Goal: Task Accomplishment & Management: Manage account settings

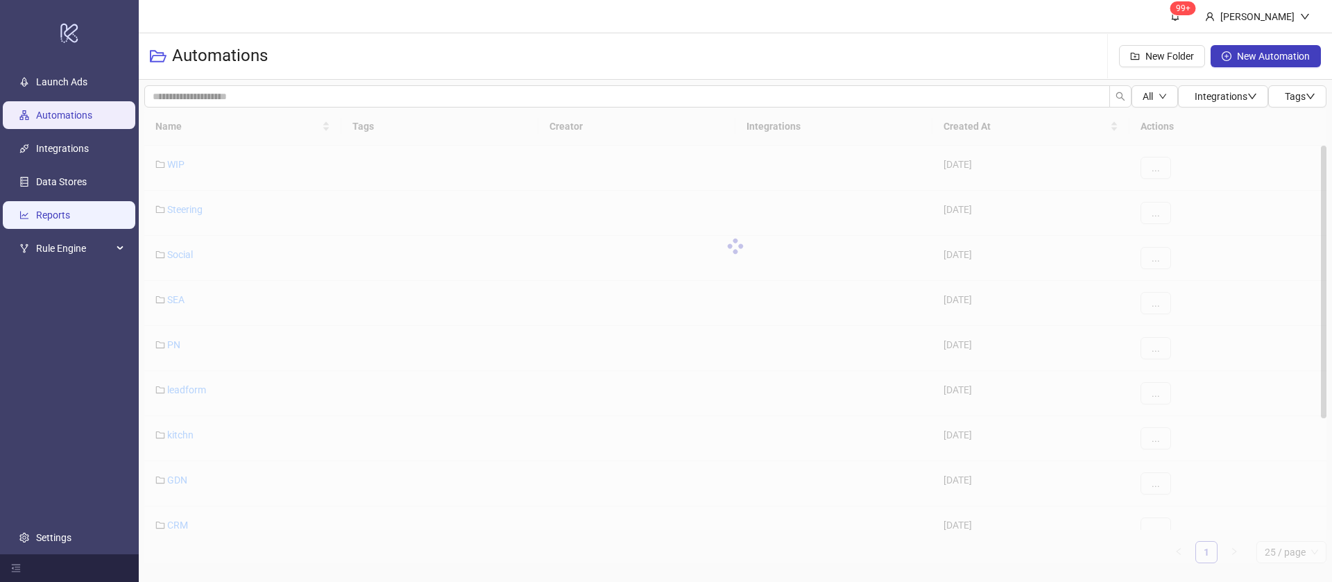
click at [70, 216] on link "Reports" at bounding box center [53, 214] width 34 height 11
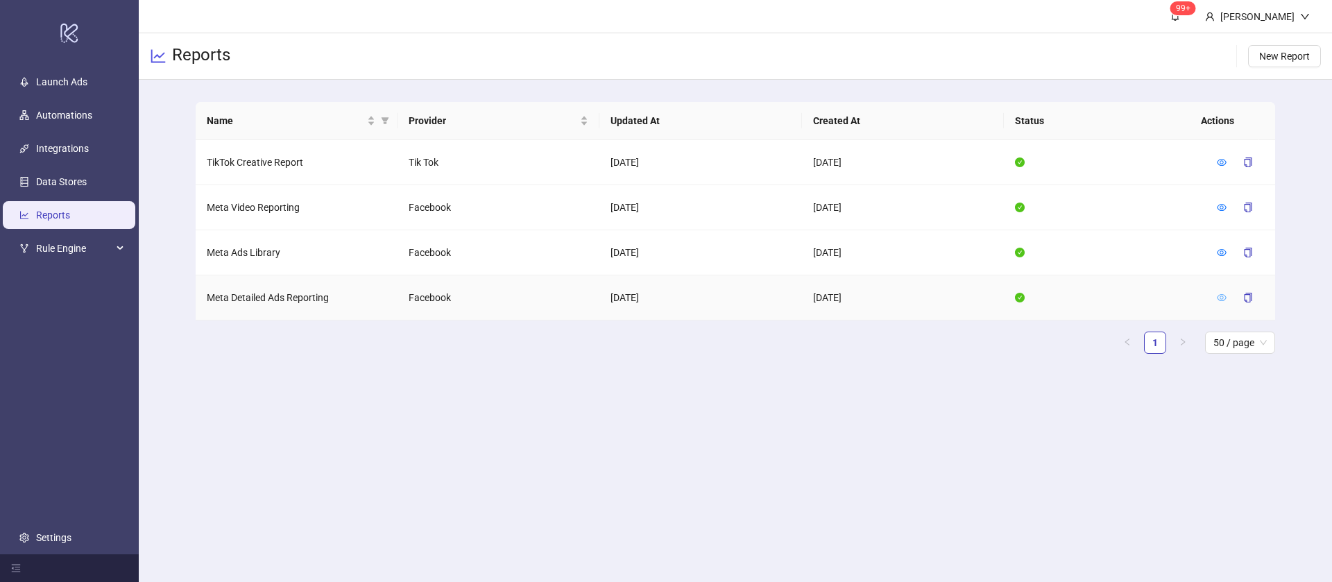
click at [1218, 302] on link at bounding box center [1222, 297] width 10 height 11
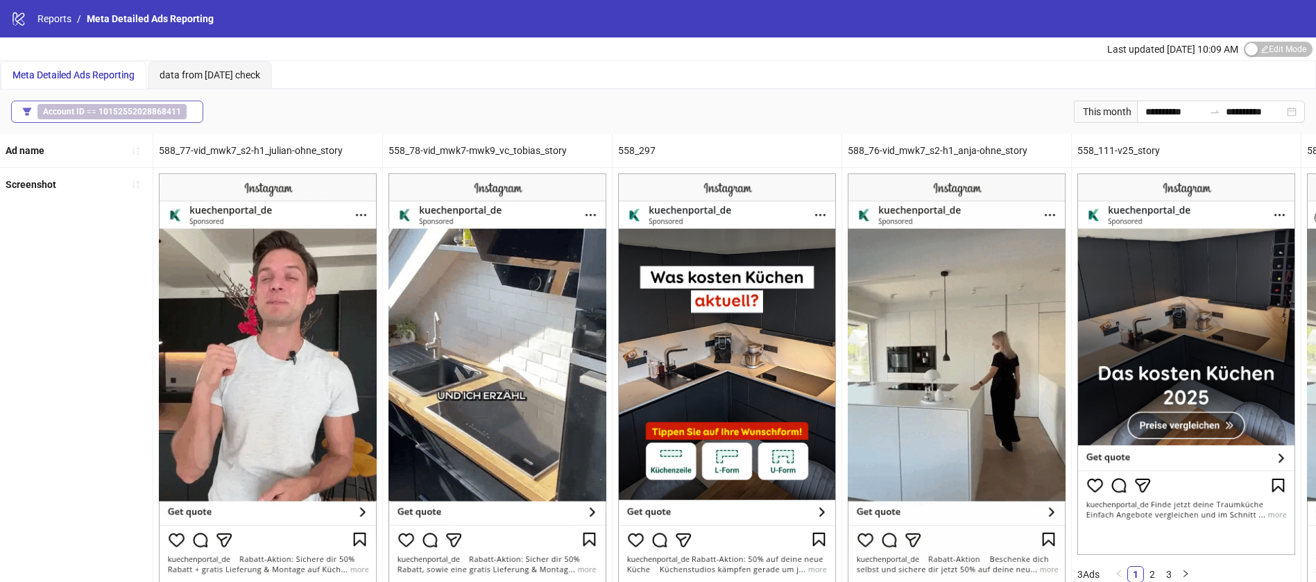
click at [168, 112] on b "10152552028868411" at bounding box center [140, 112] width 83 height 10
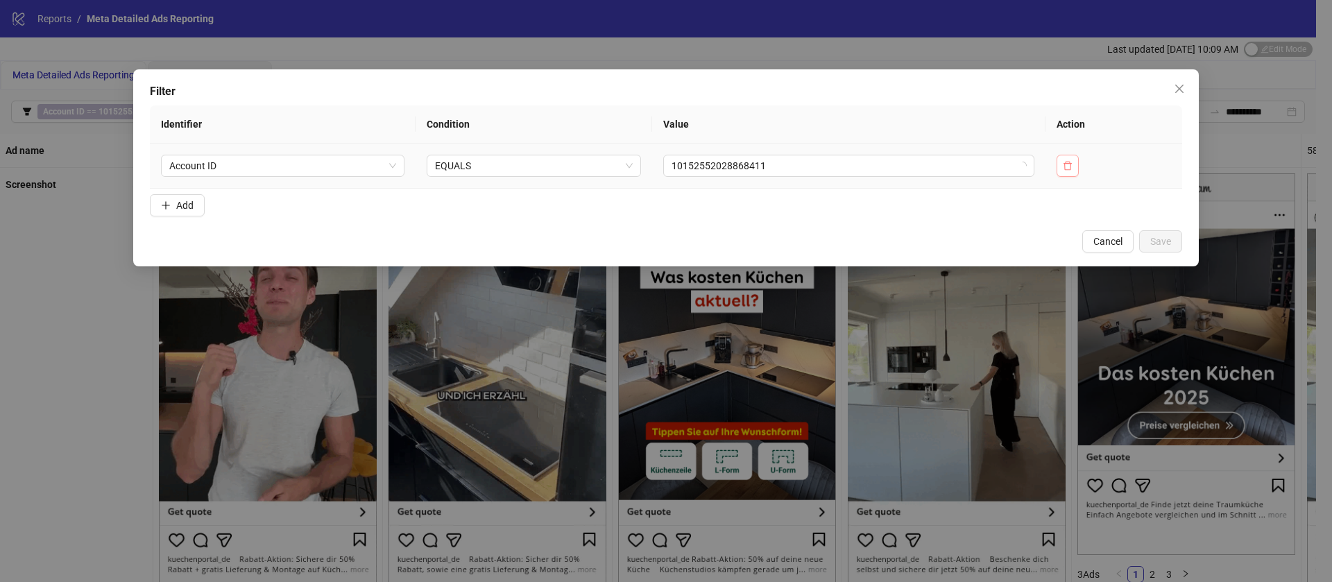
click at [1072, 162] on button "button" at bounding box center [1068, 166] width 22 height 22
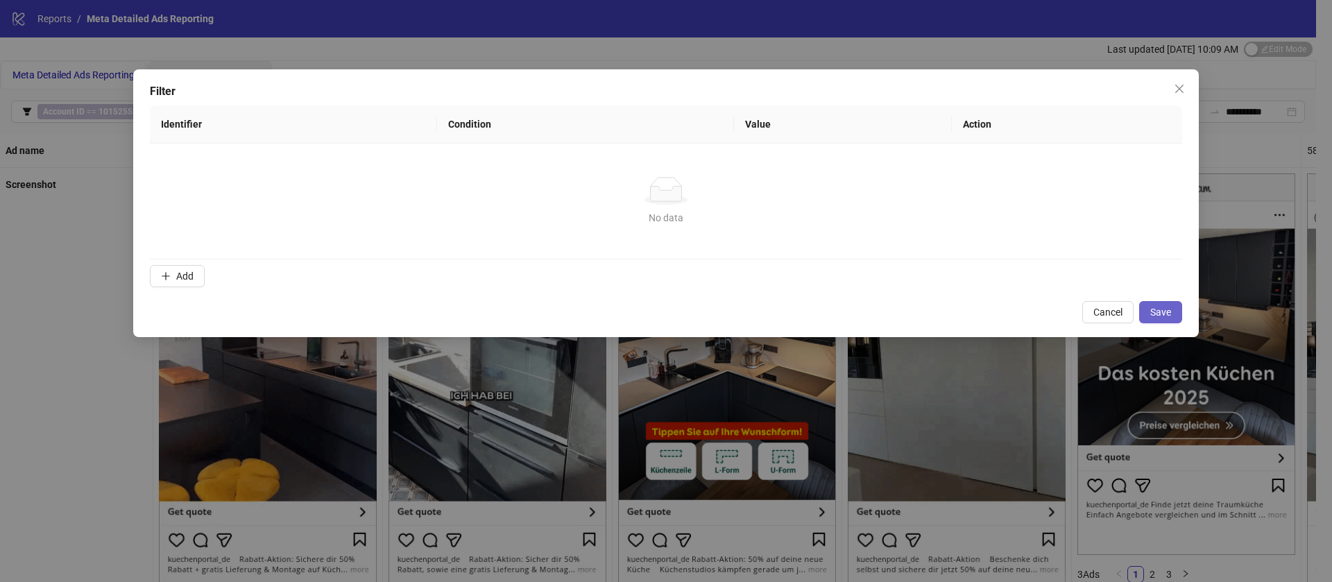
click at [1167, 311] on span "Save" at bounding box center [1160, 312] width 21 height 11
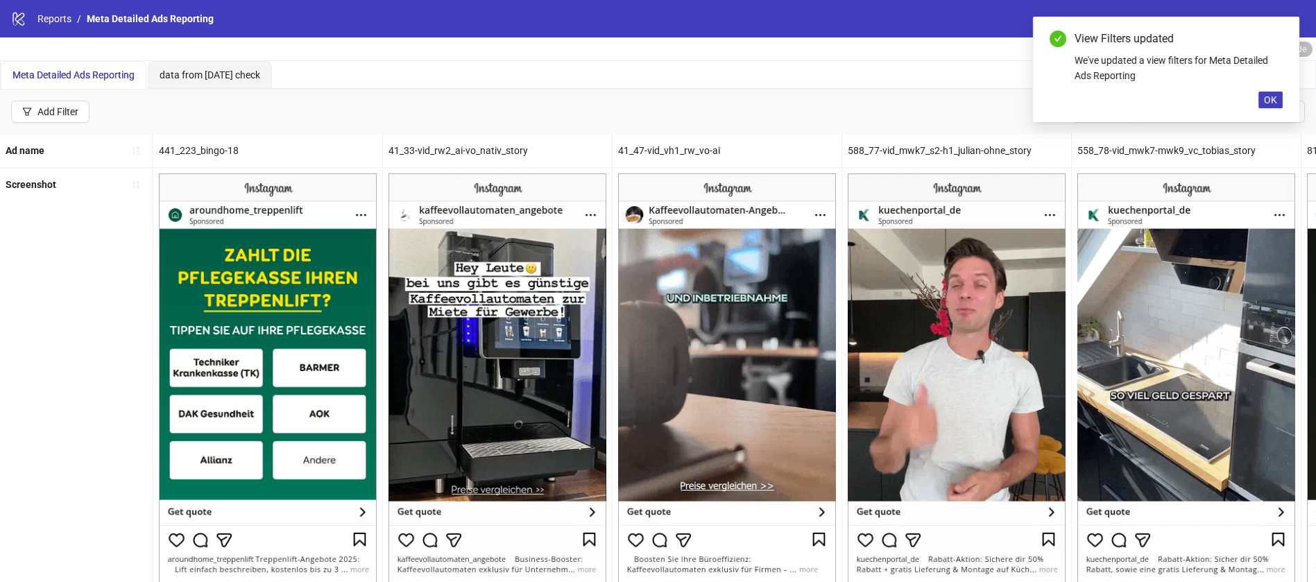
click at [799, 55] on div "Last updated [DATE] 10:09 AM Edit Mode Edit Mode" at bounding box center [658, 48] width 1316 height 23
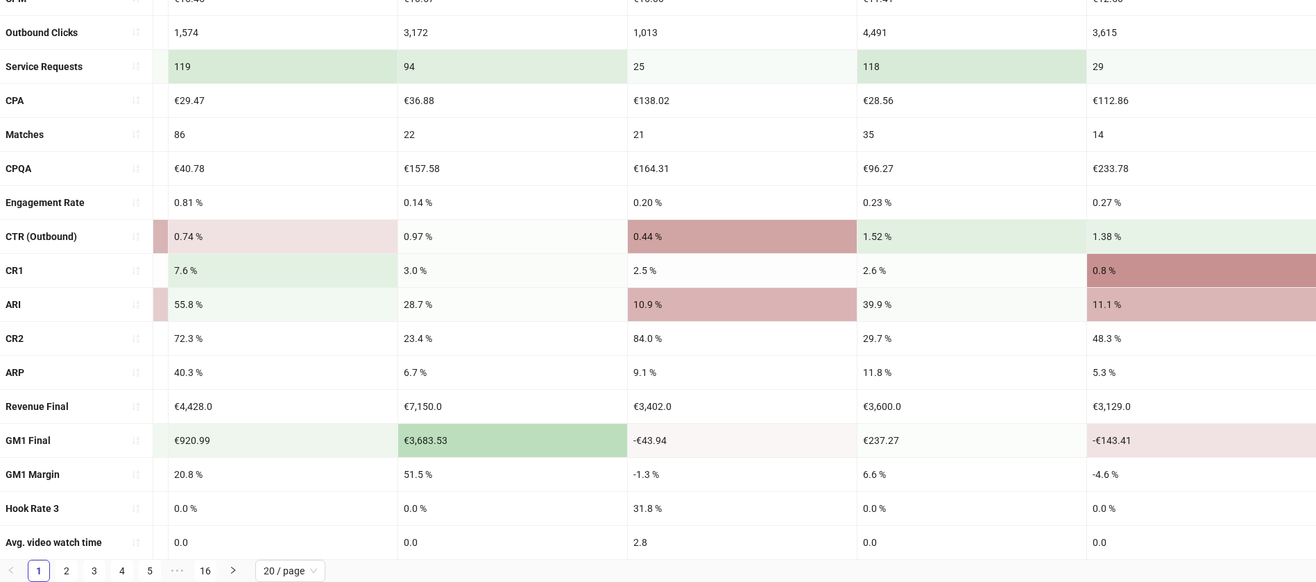
scroll to position [339, 0]
click at [71, 567] on link "2" at bounding box center [66, 571] width 21 height 21
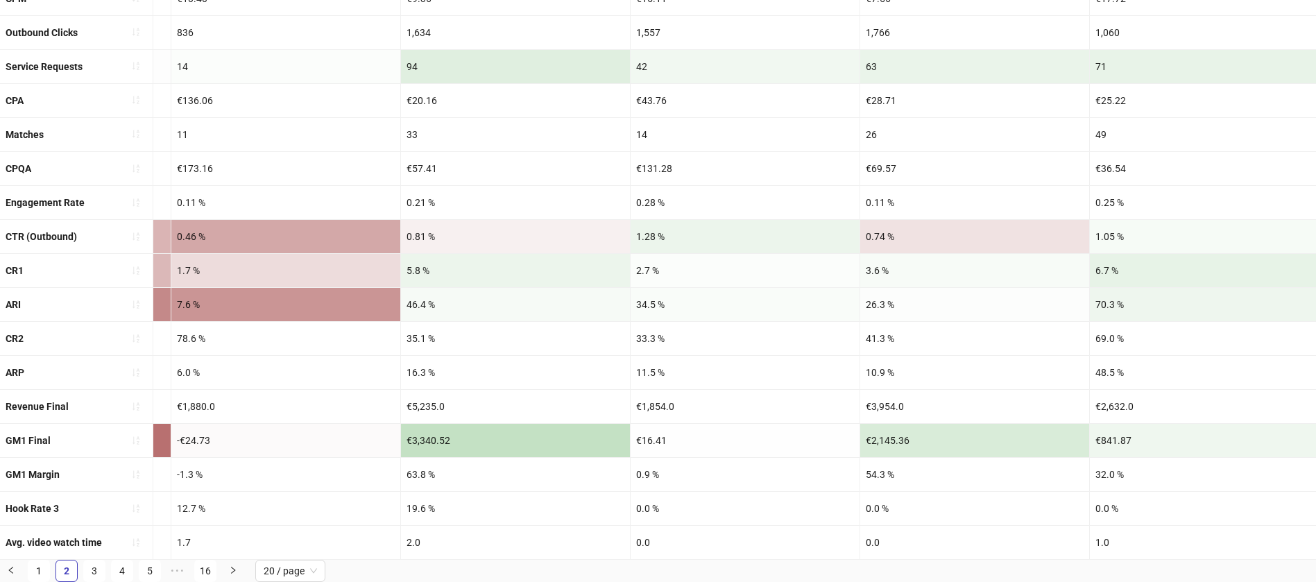
scroll to position [338, 0]
click at [91, 567] on link "3" at bounding box center [94, 571] width 21 height 21
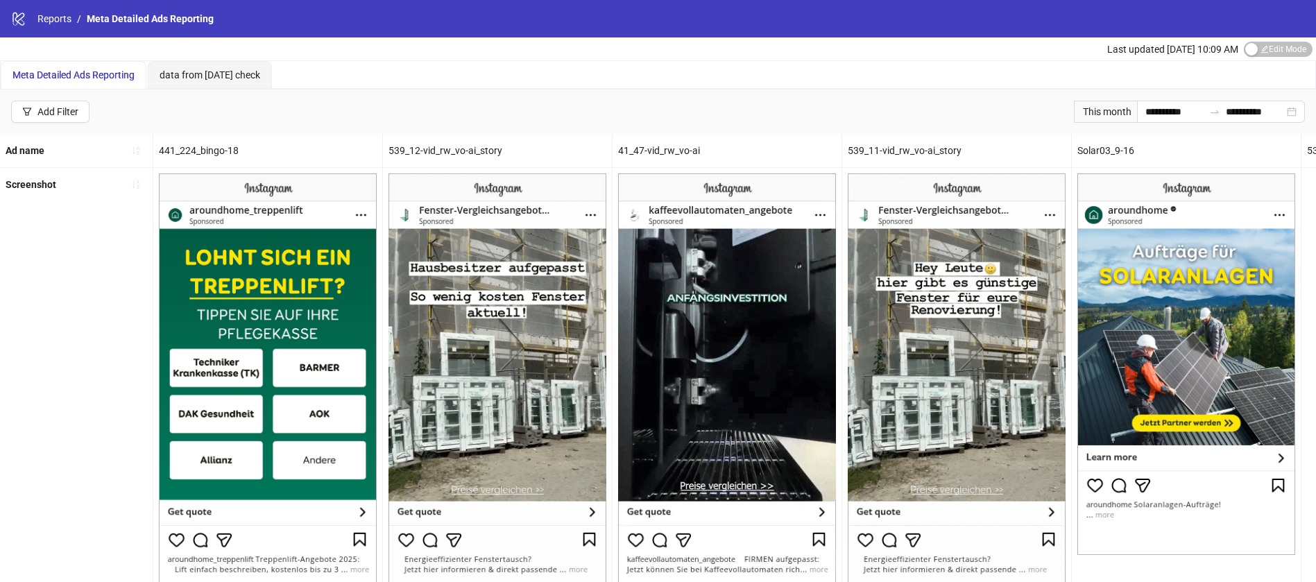
scroll to position [0, 0]
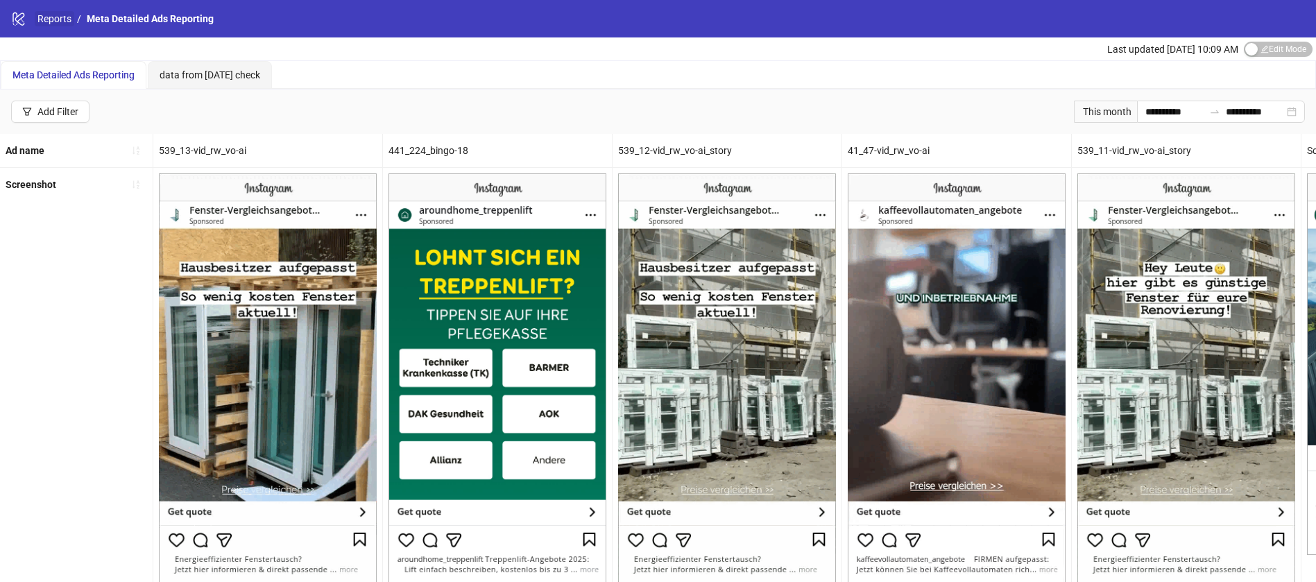
click at [46, 17] on link "Reports" at bounding box center [55, 18] width 40 height 15
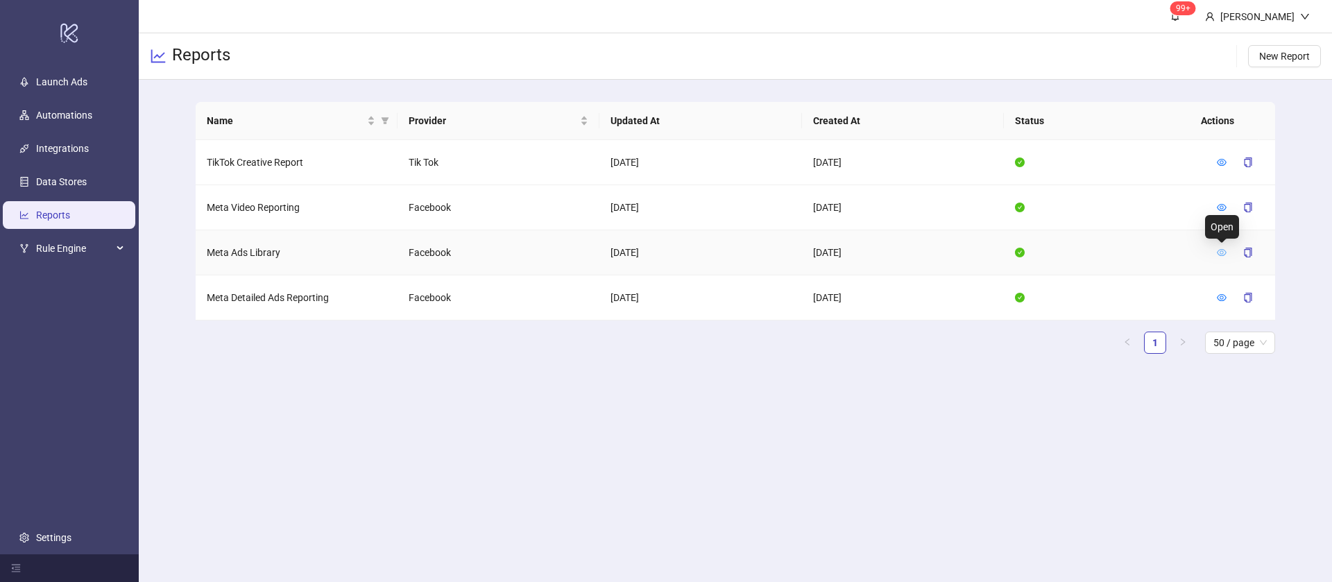
click at [1217, 251] on icon "eye" at bounding box center [1222, 252] width 10 height 7
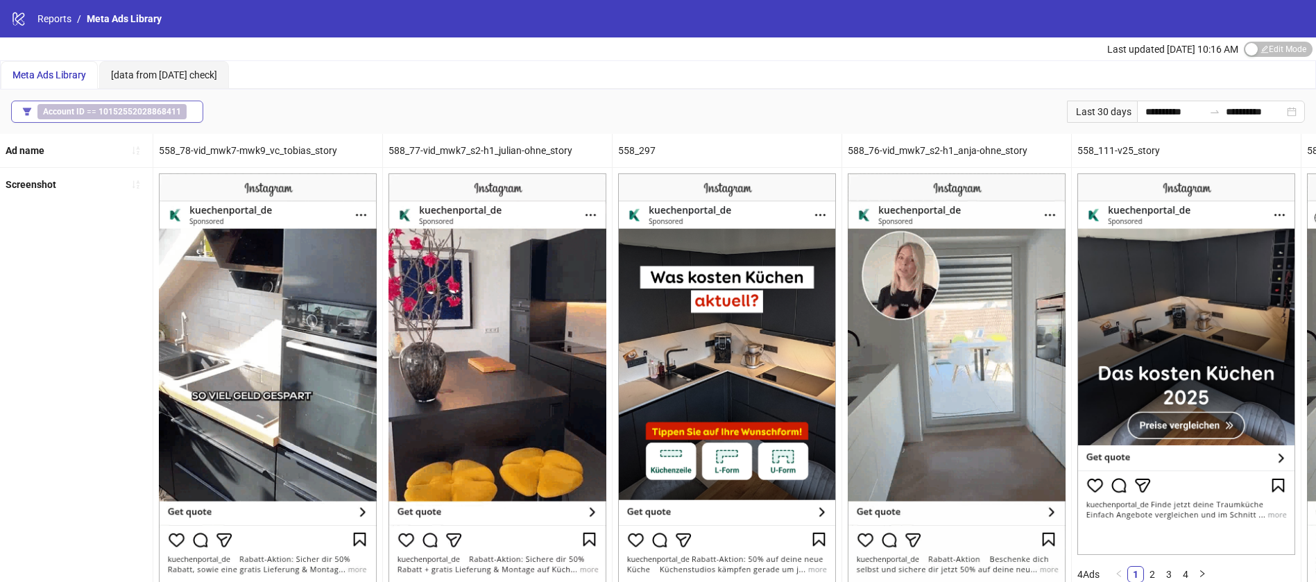
click at [173, 110] on b "10152552028868411" at bounding box center [140, 112] width 83 height 10
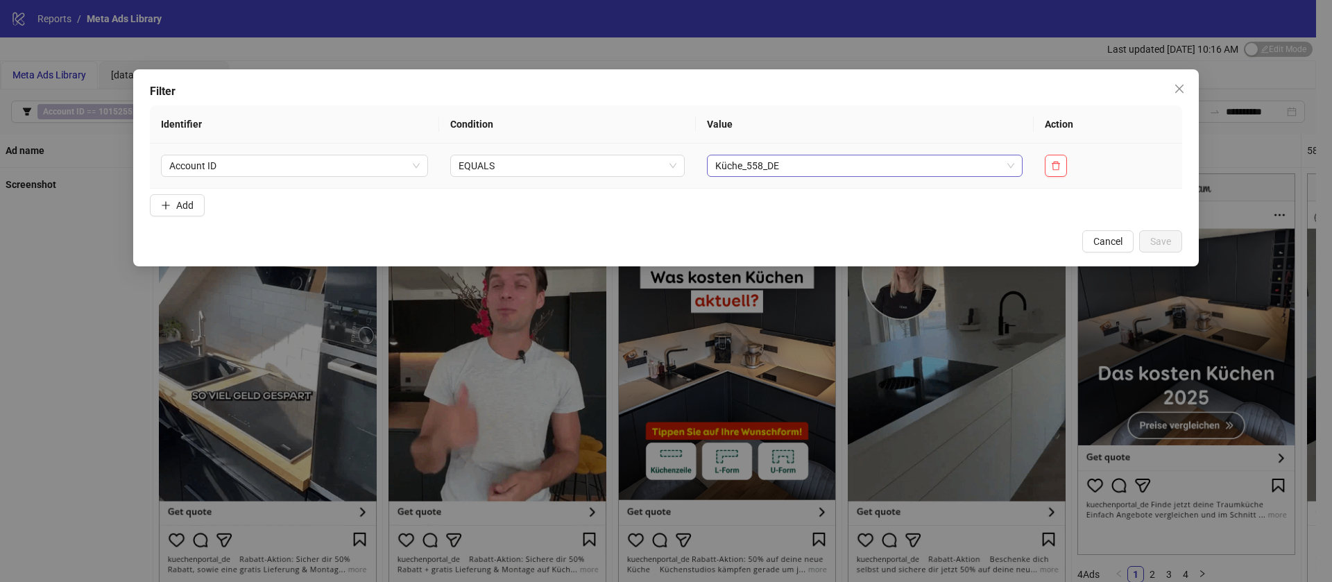
click at [768, 169] on span "Küche_558_DE" at bounding box center [864, 165] width 299 height 21
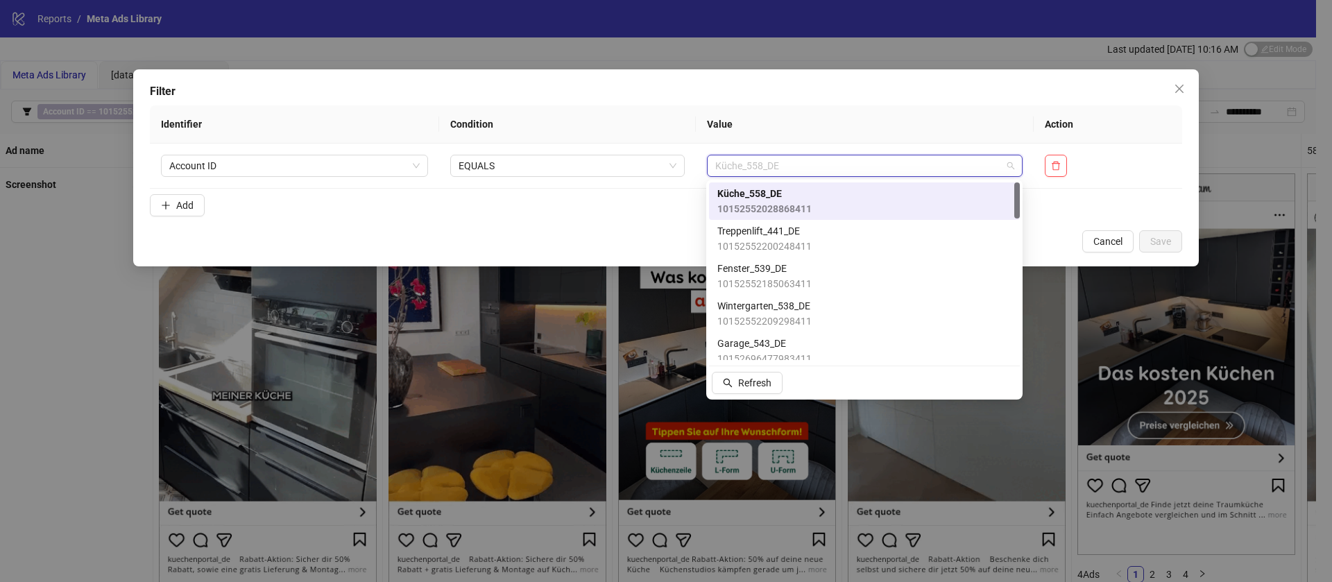
click at [808, 116] on th "Value" at bounding box center [865, 124] width 338 height 38
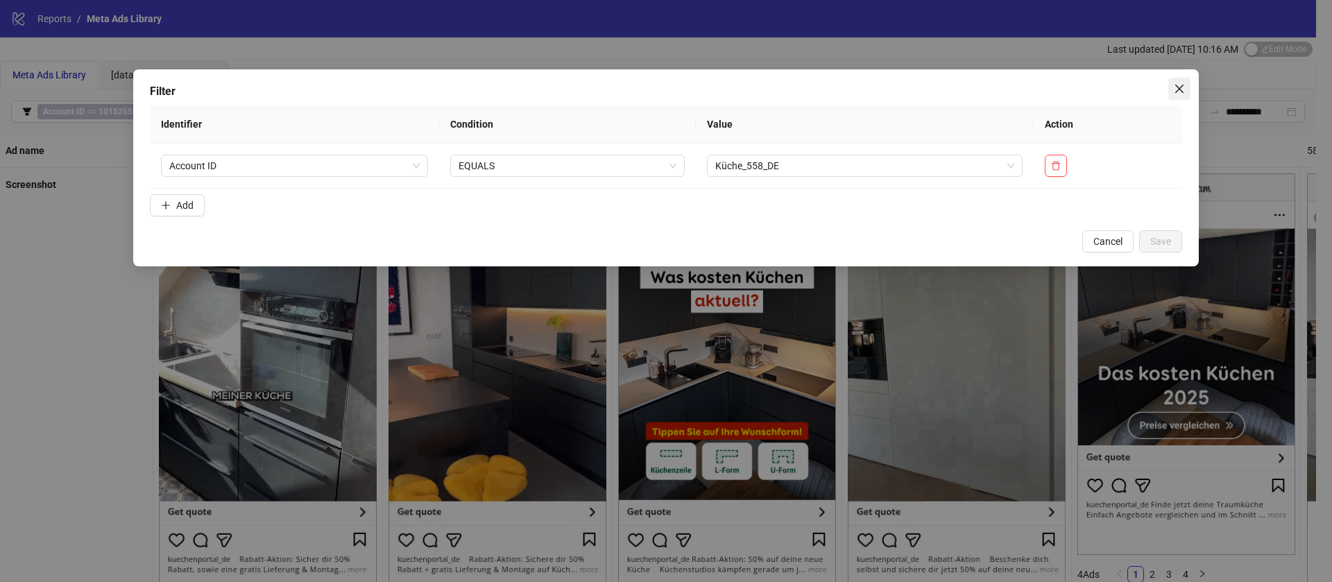
click at [1174, 87] on icon "close" at bounding box center [1179, 88] width 11 height 11
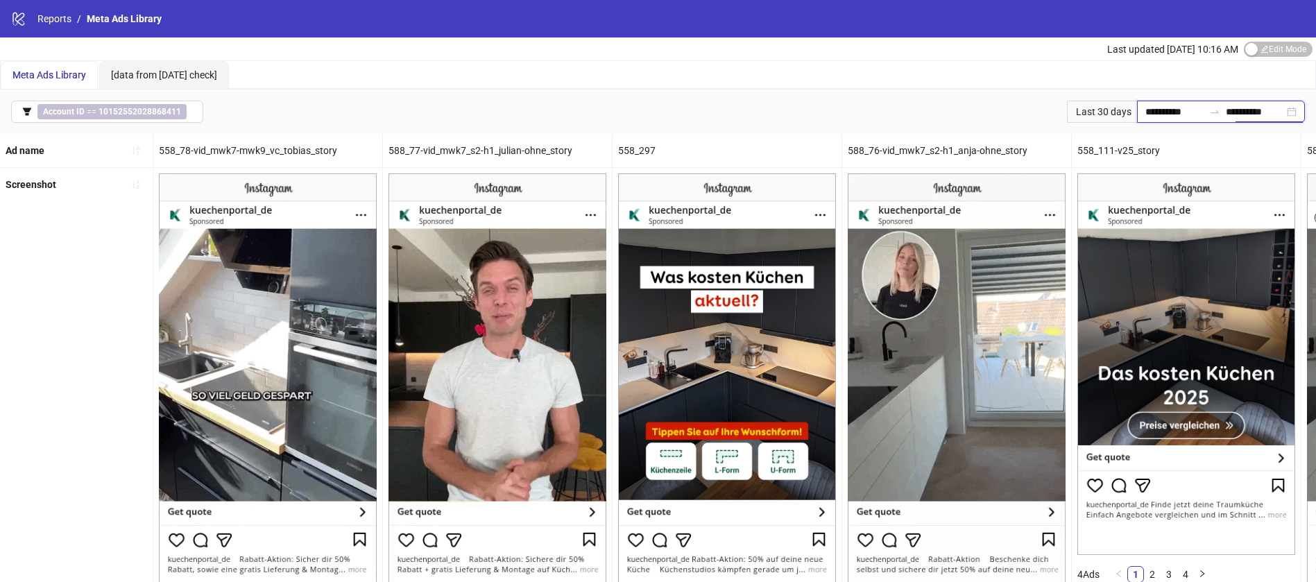
click at [1226, 109] on input "**********" at bounding box center [1255, 111] width 58 height 15
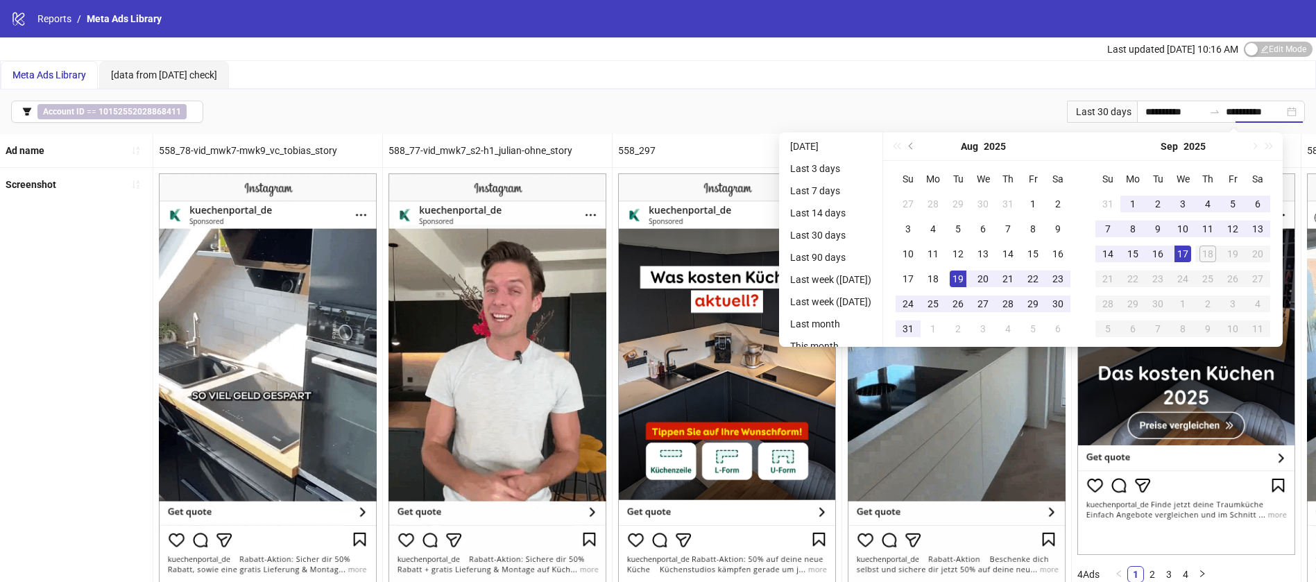
click at [957, 70] on div "Meta Ads Library [data from [DATE] check]" at bounding box center [658, 75] width 1315 height 28
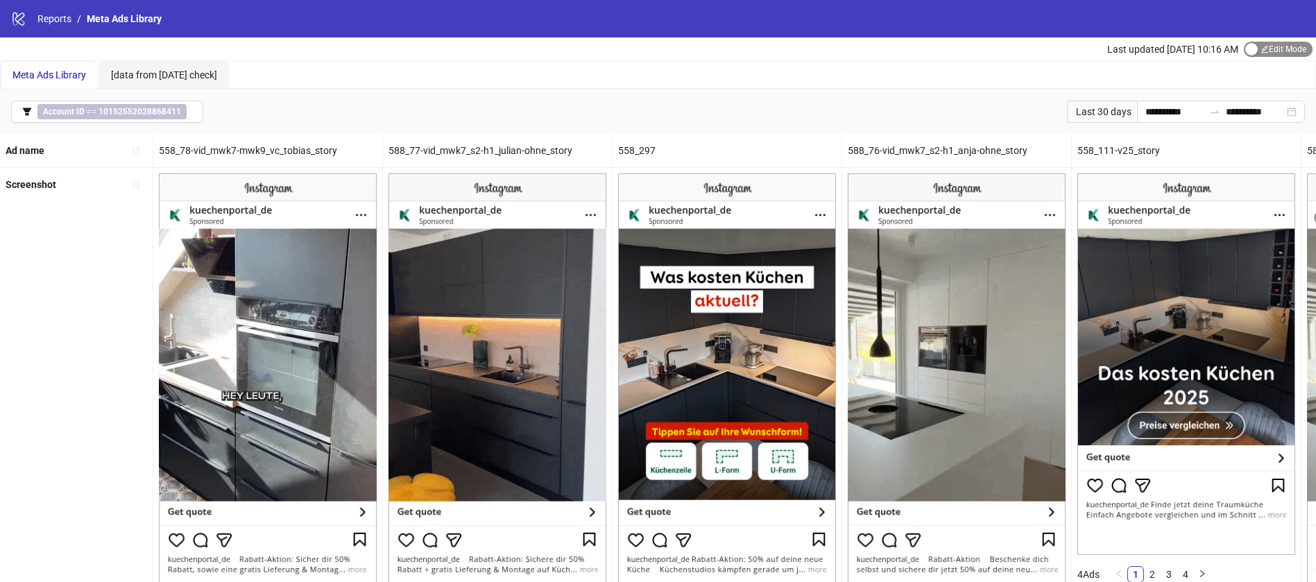
click at [1278, 51] on span "Edit Mode Edit Mode" at bounding box center [1278, 49] width 69 height 15
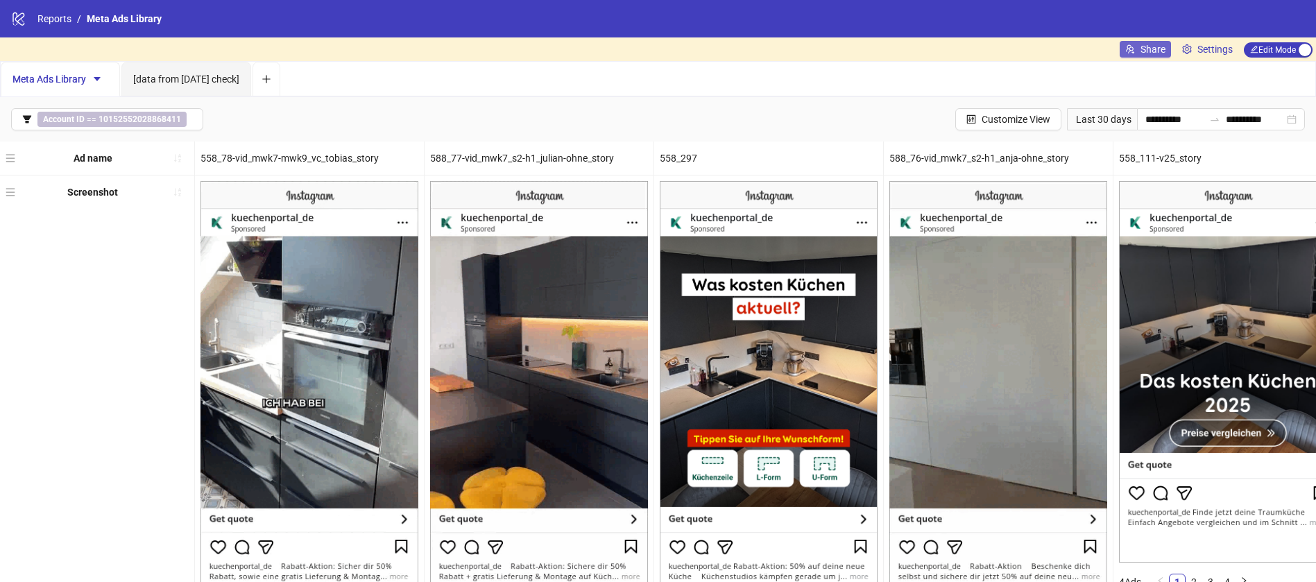
click at [1159, 49] on span "Share" at bounding box center [1152, 49] width 25 height 11
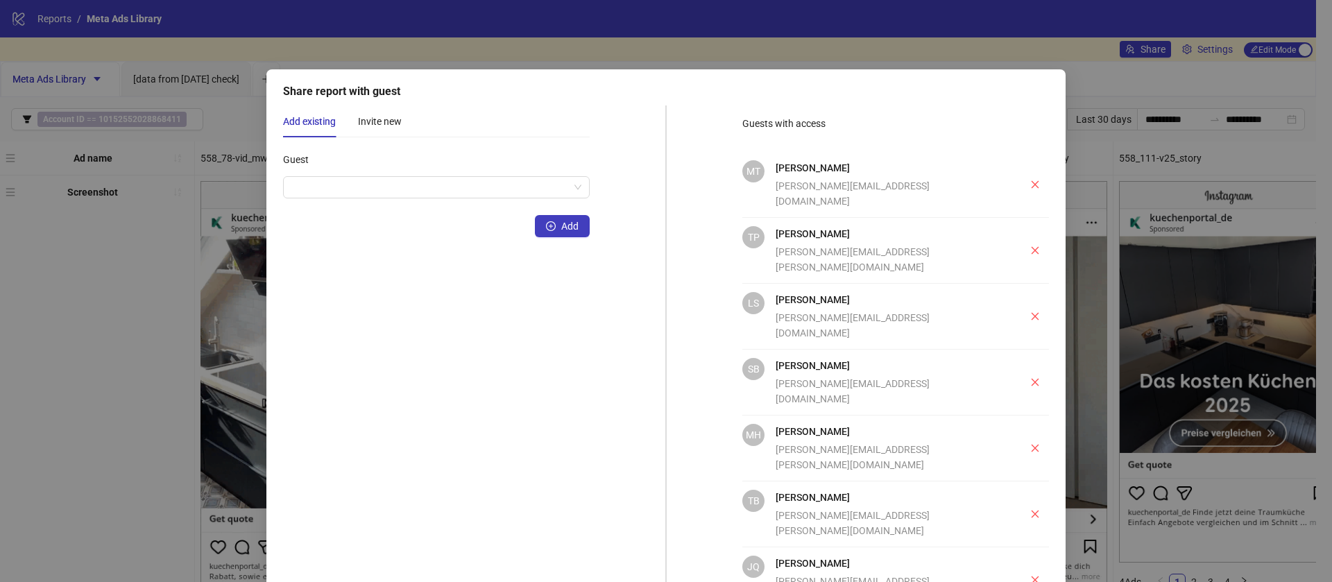
scroll to position [176, 0]
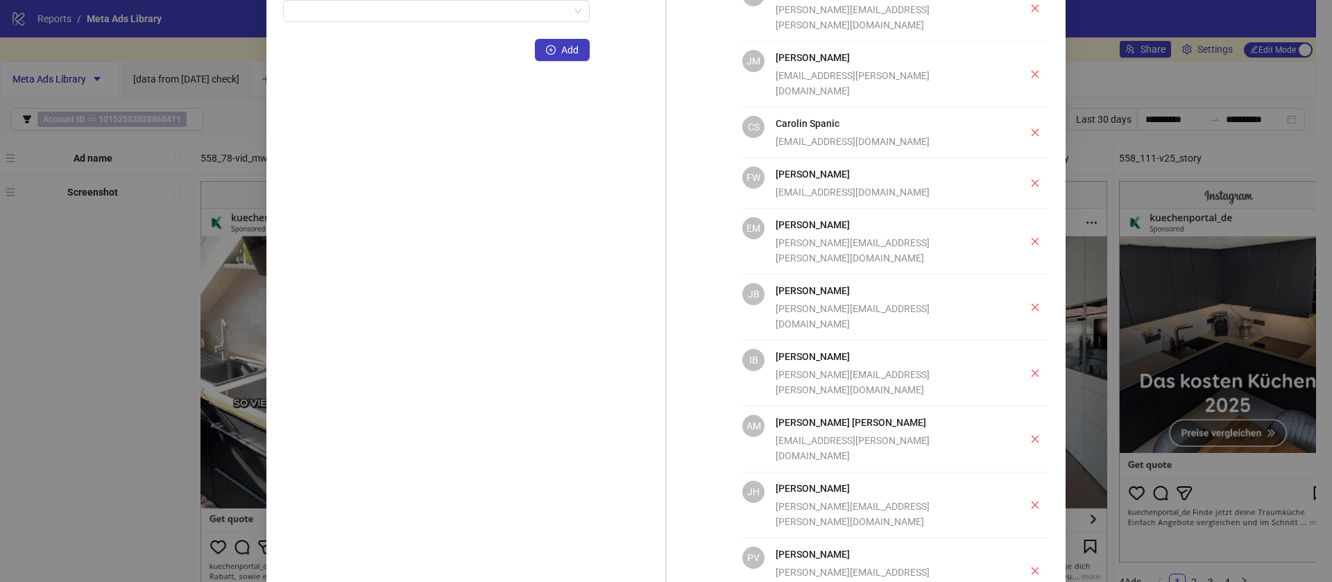
scroll to position [0, 0]
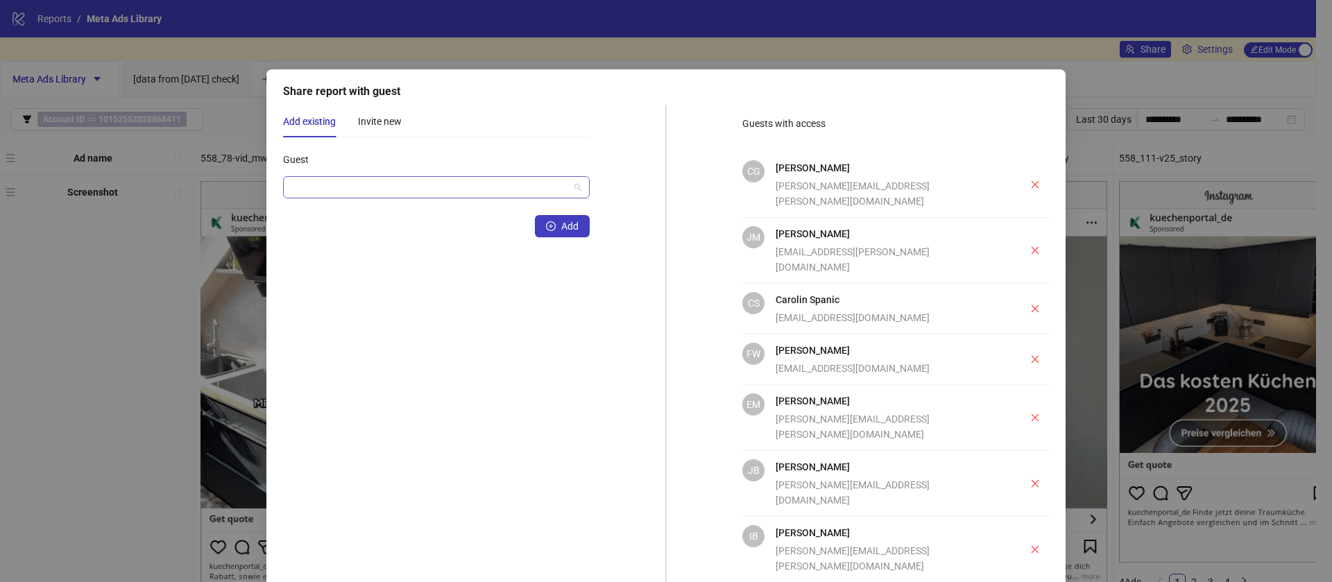
click at [344, 185] on input "Guest" at bounding box center [429, 187] width 277 height 21
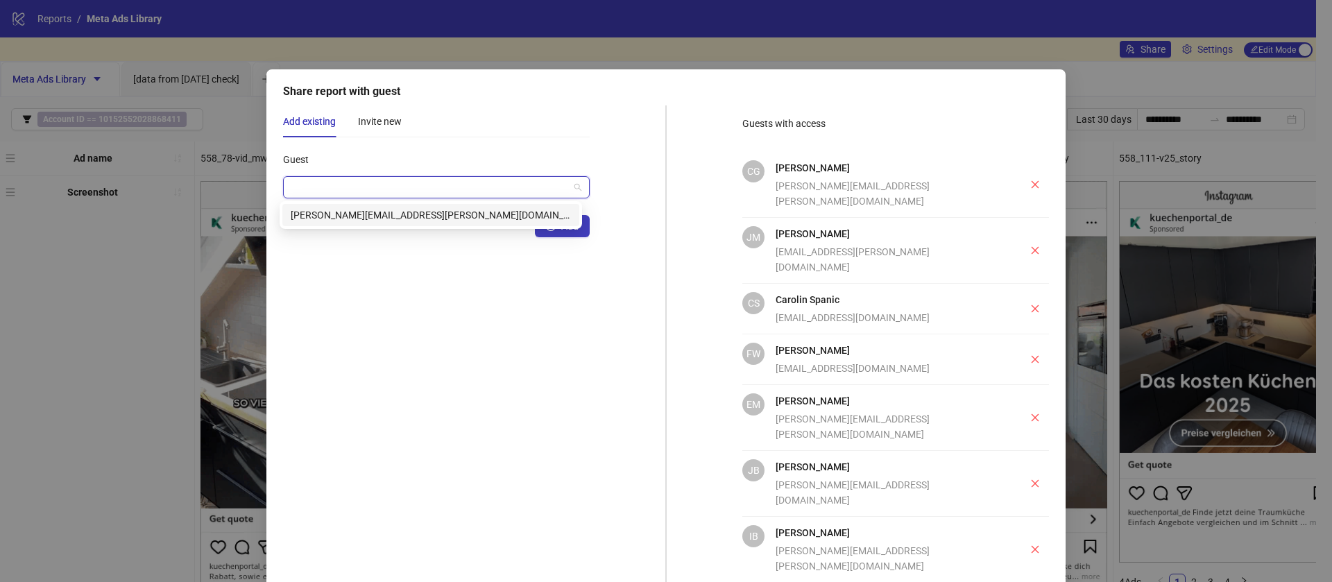
paste input "**********"
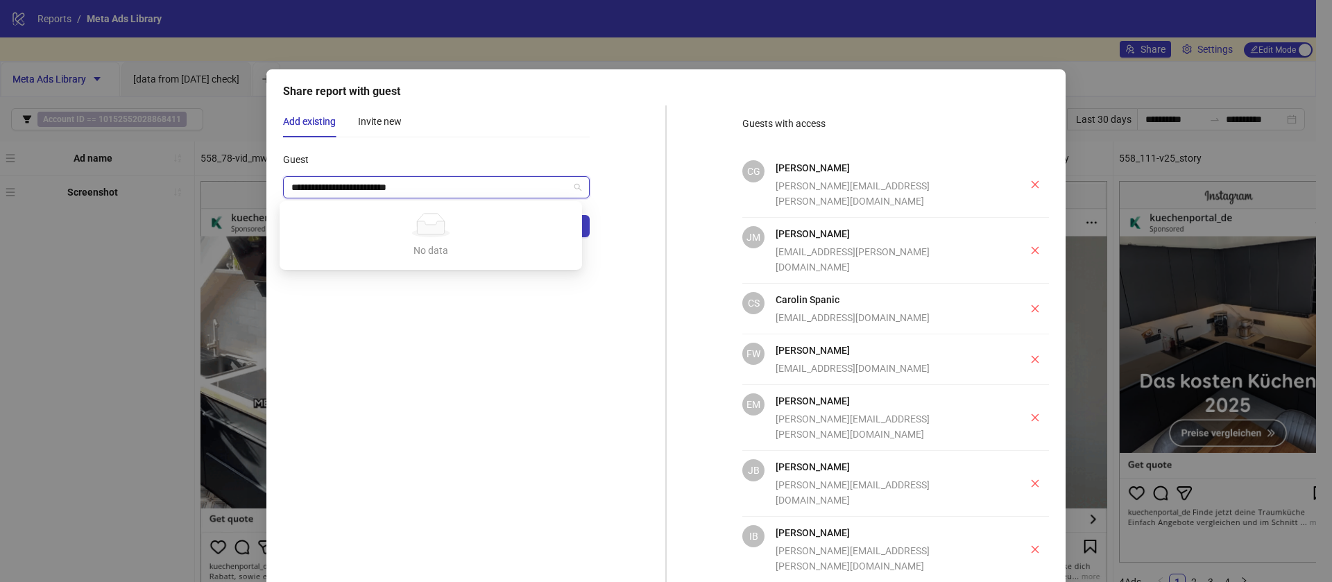
type input "**********"
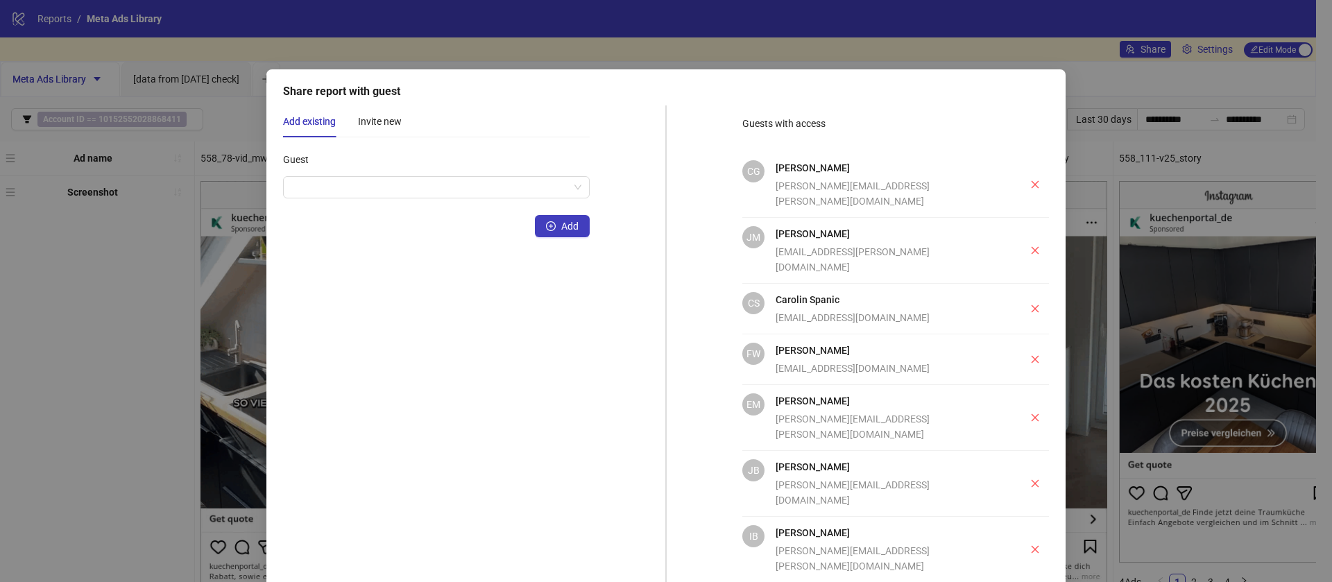
click at [440, 153] on div "Guest" at bounding box center [436, 162] width 307 height 28
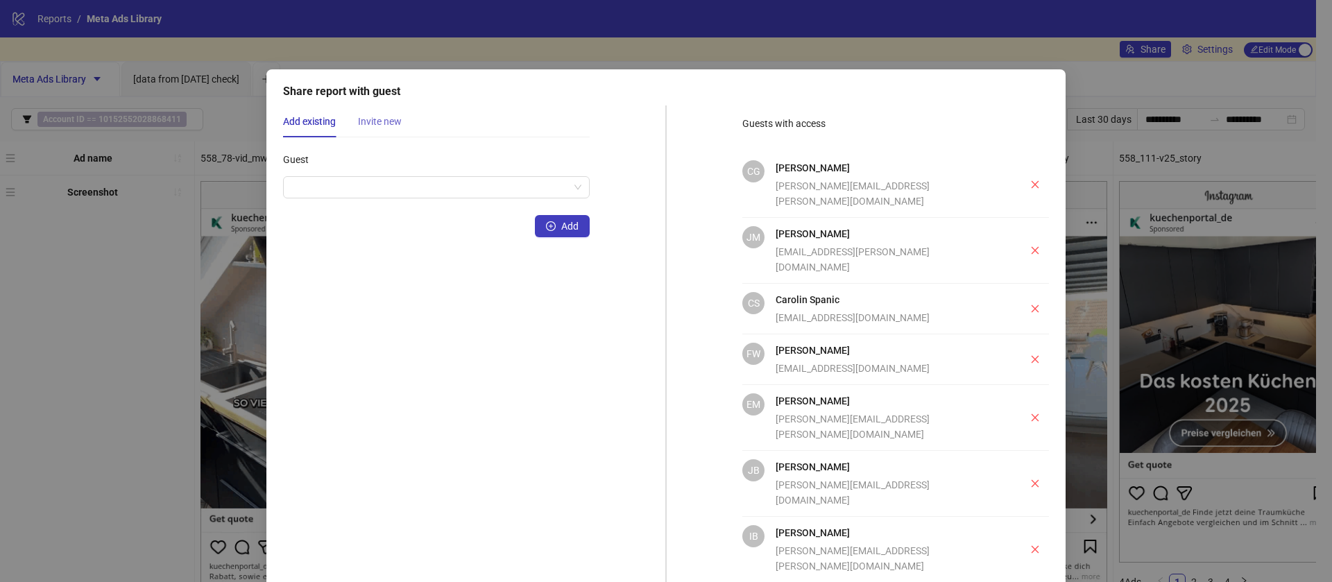
click at [389, 107] on div "Invite new" at bounding box center [380, 121] width 44 height 32
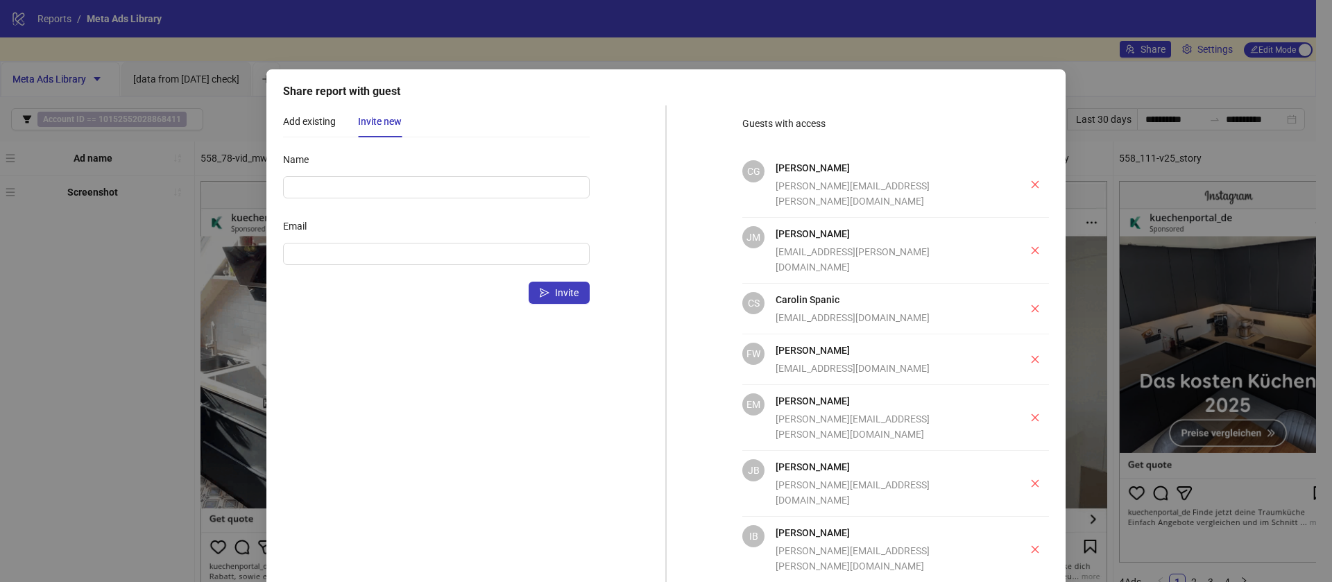
click at [370, 239] on div "Email" at bounding box center [436, 229] width 307 height 28
click at [366, 258] on input "Email" at bounding box center [434, 253] width 287 height 15
paste input "**********"
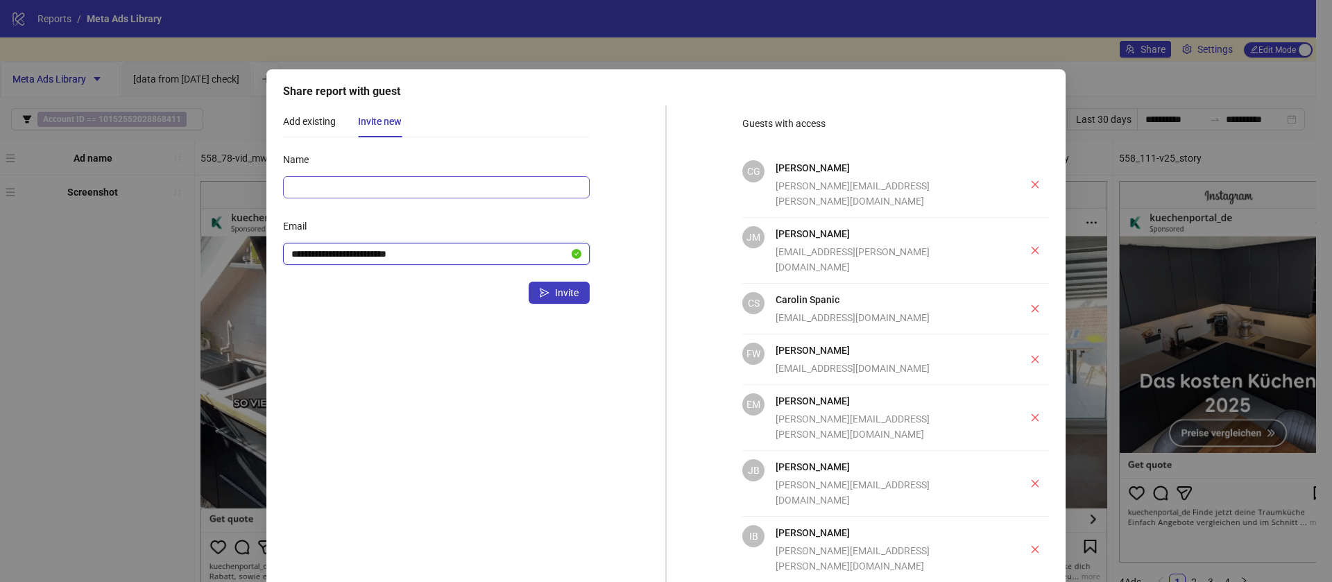
type input "**********"
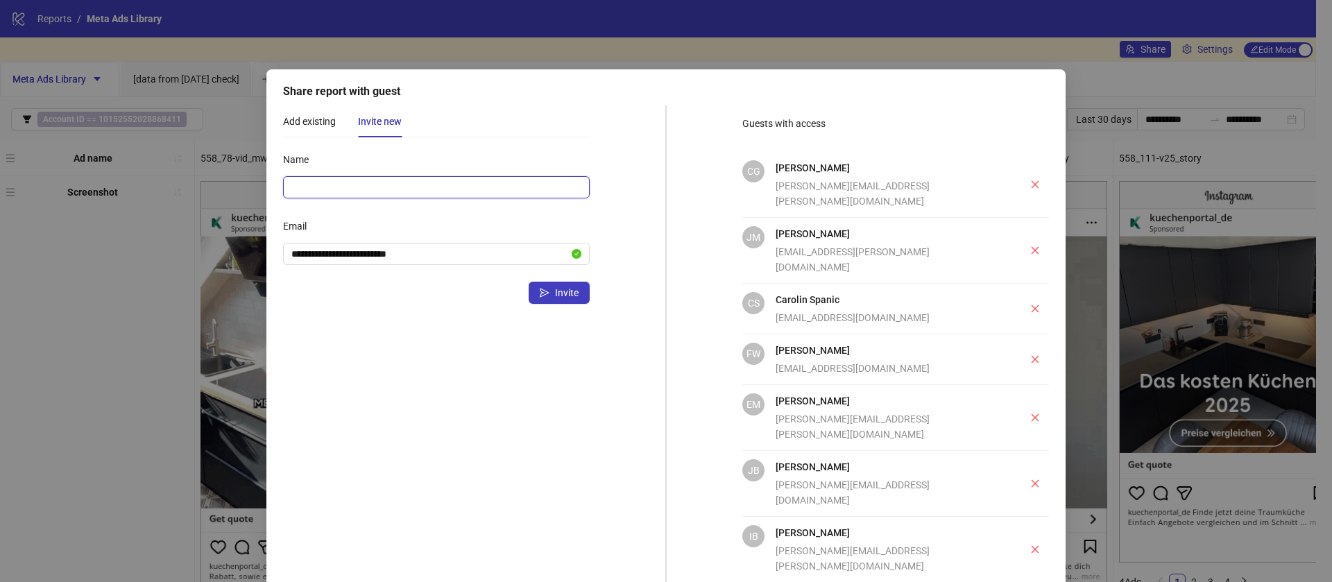
click at [366, 184] on input "Name" at bounding box center [436, 187] width 307 height 22
paste input "**********"
drag, startPoint x: 349, startPoint y: 183, endPoint x: 622, endPoint y: 208, distance: 274.5
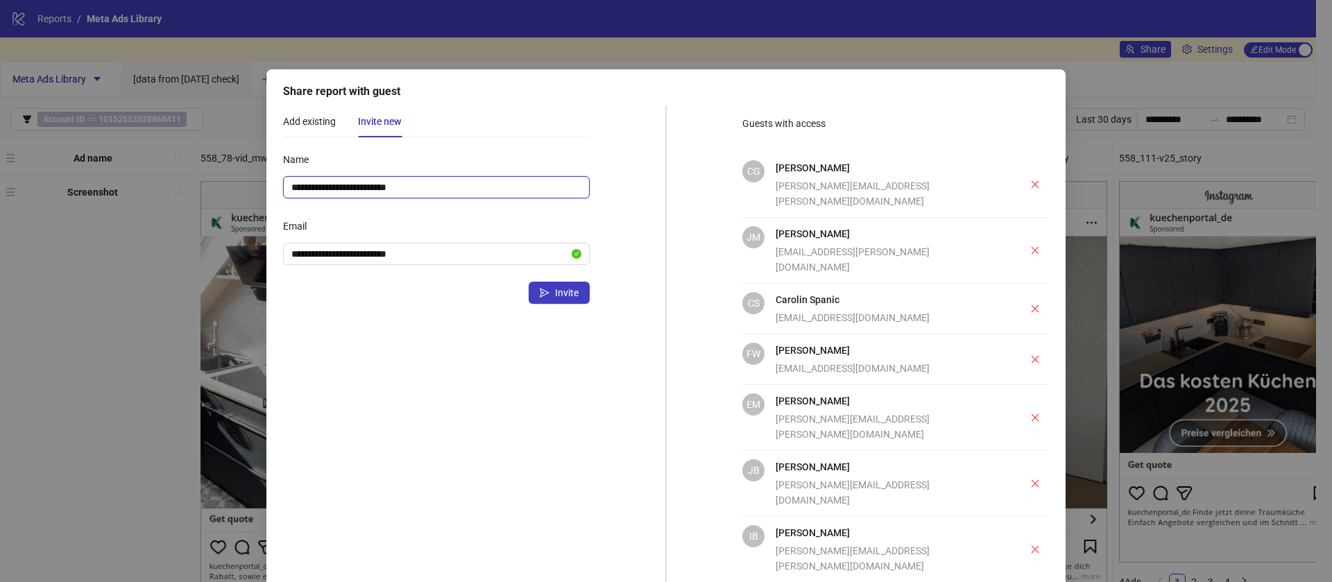
click at [622, 208] on div "**********" at bounding box center [666, 462] width 766 height 714
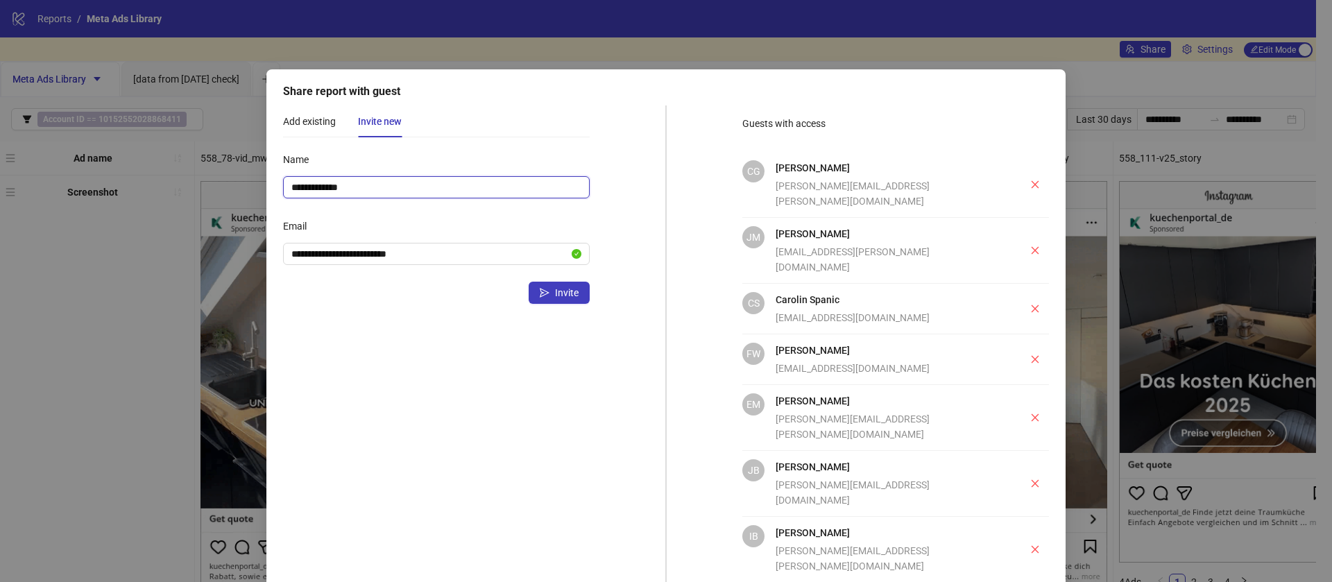
type input "**********"
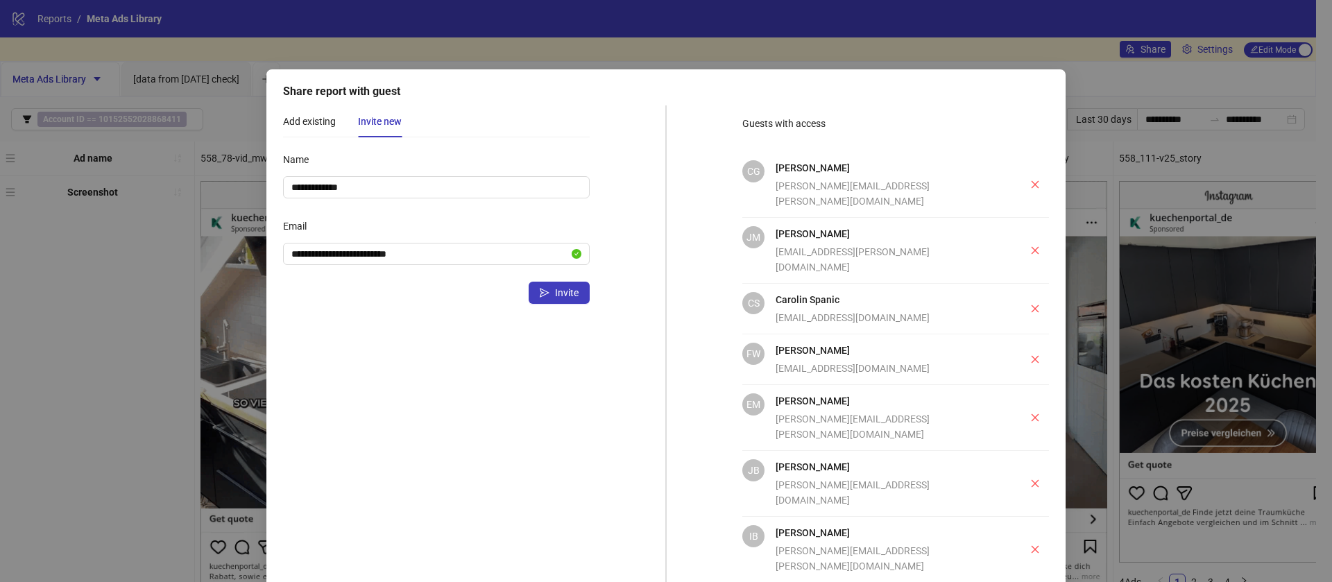
click at [575, 404] on div "**********" at bounding box center [436, 483] width 307 height 671
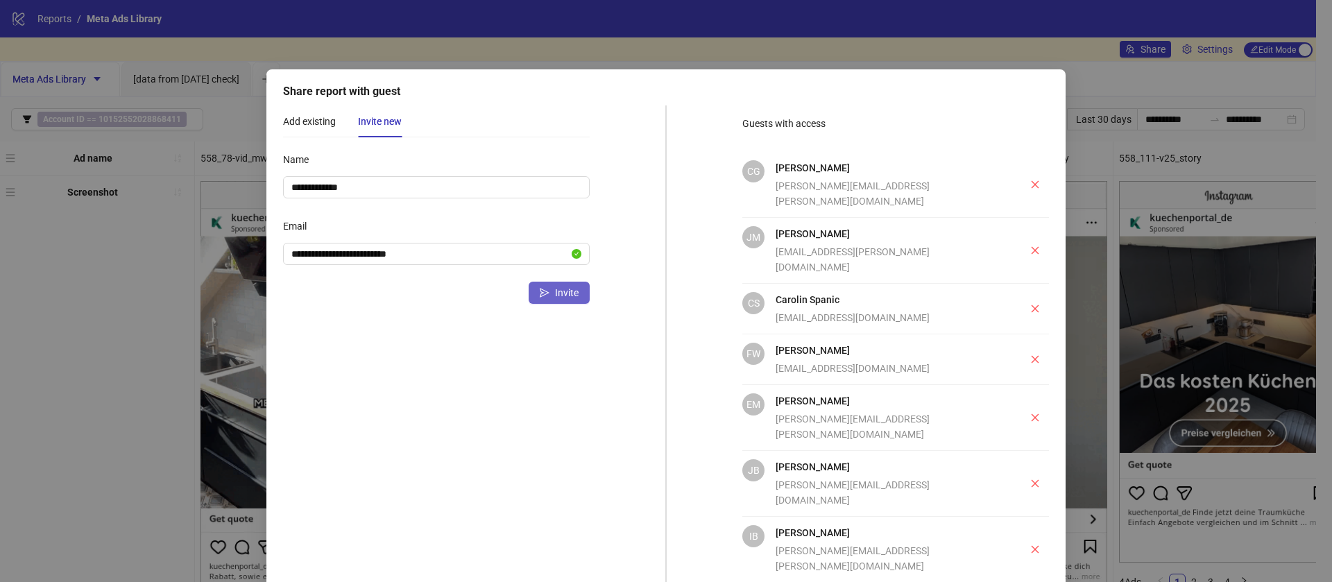
click at [540, 290] on icon "send" at bounding box center [545, 293] width 10 height 10
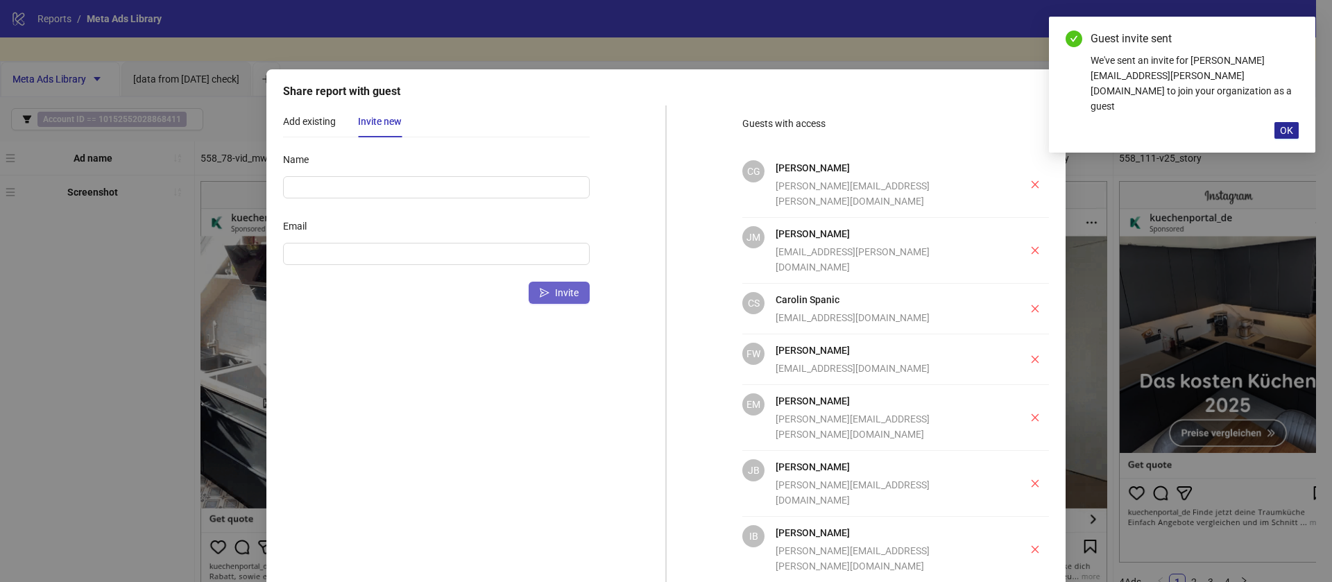
click at [1290, 125] on span "OK" at bounding box center [1286, 130] width 13 height 11
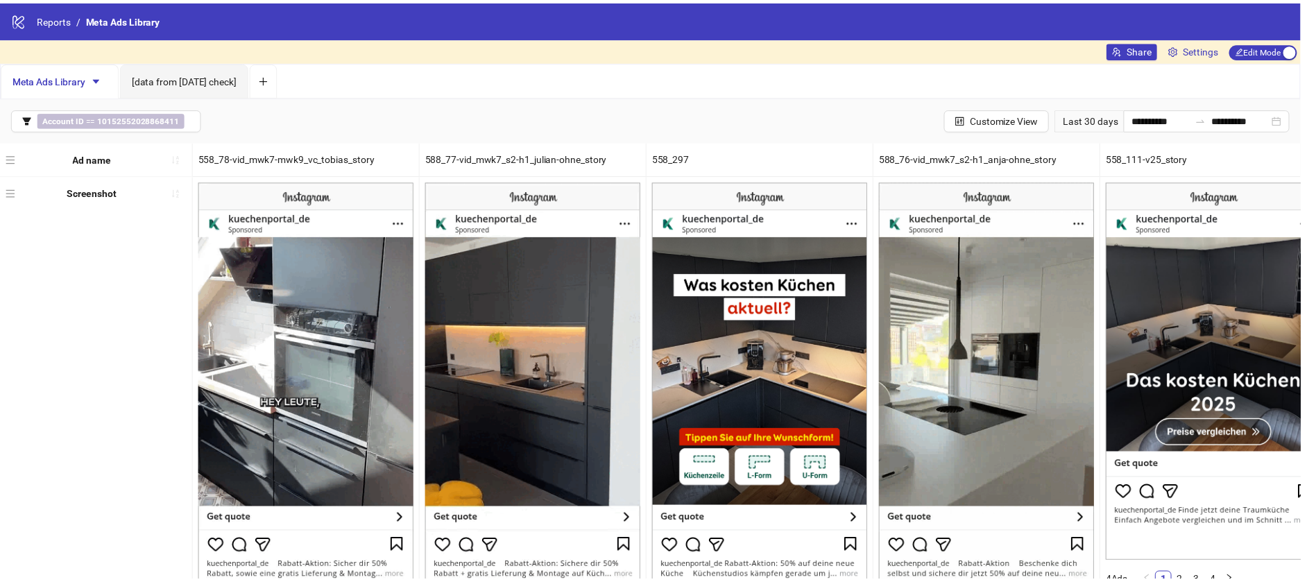
scroll to position [107, 0]
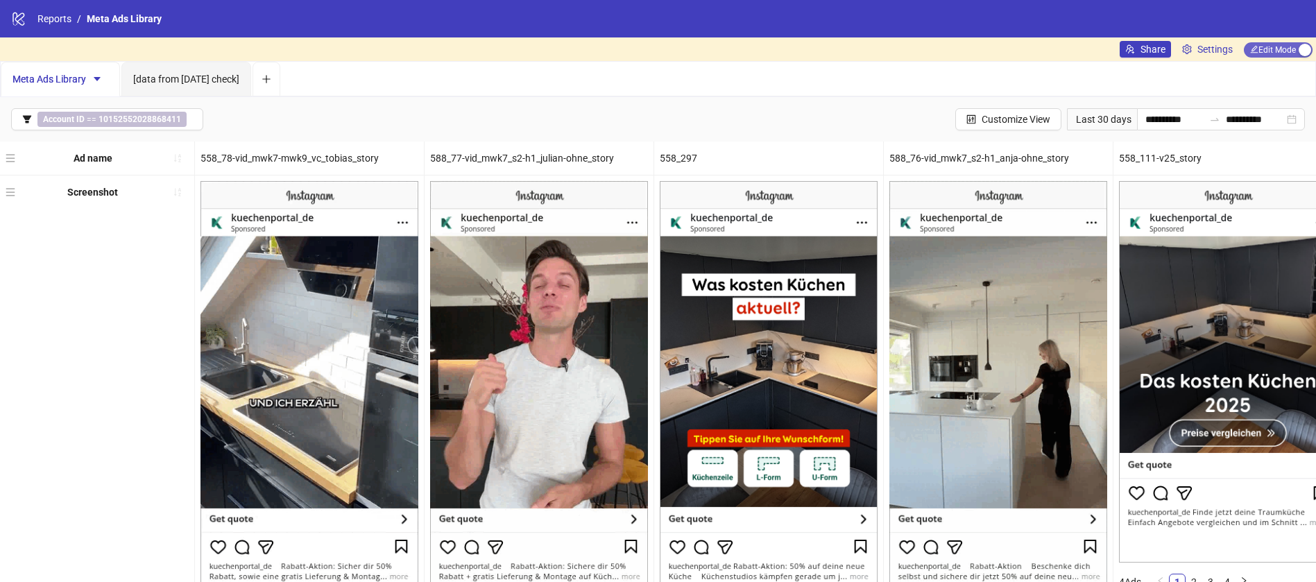
click at [1285, 43] on span "Edit Mode Edit Mode" at bounding box center [1278, 49] width 69 height 15
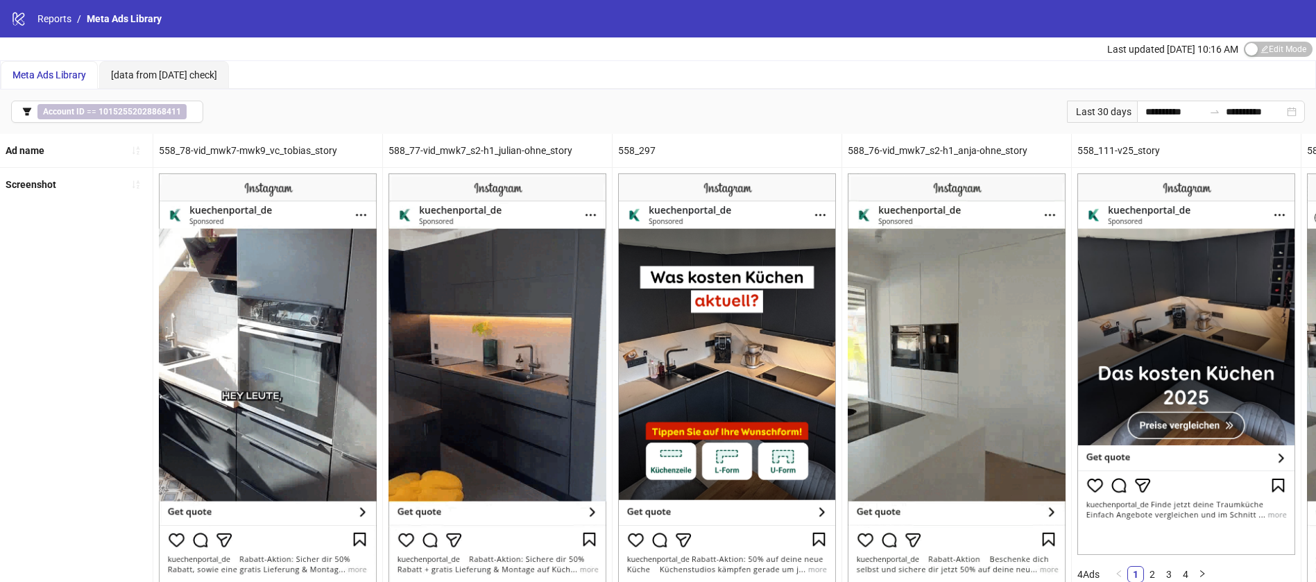
click at [23, 310] on div "Screenshot" at bounding box center [76, 404] width 153 height 472
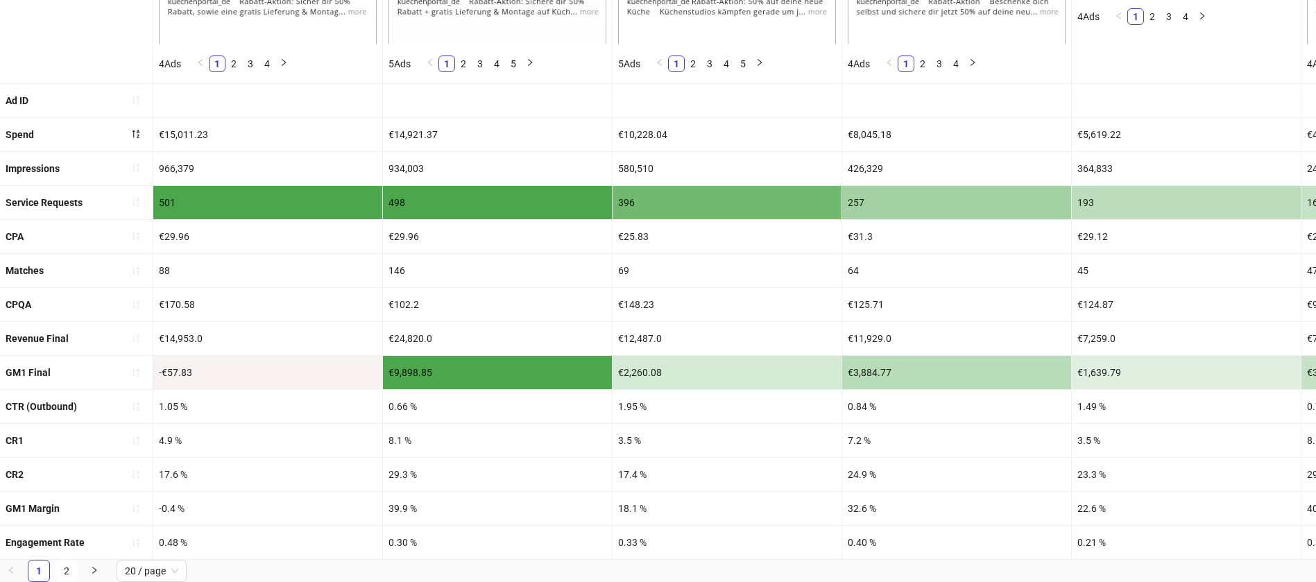
scroll to position [567, 0]
click at [133, 402] on icon "sort-ascending" at bounding box center [136, 407] width 10 height 10
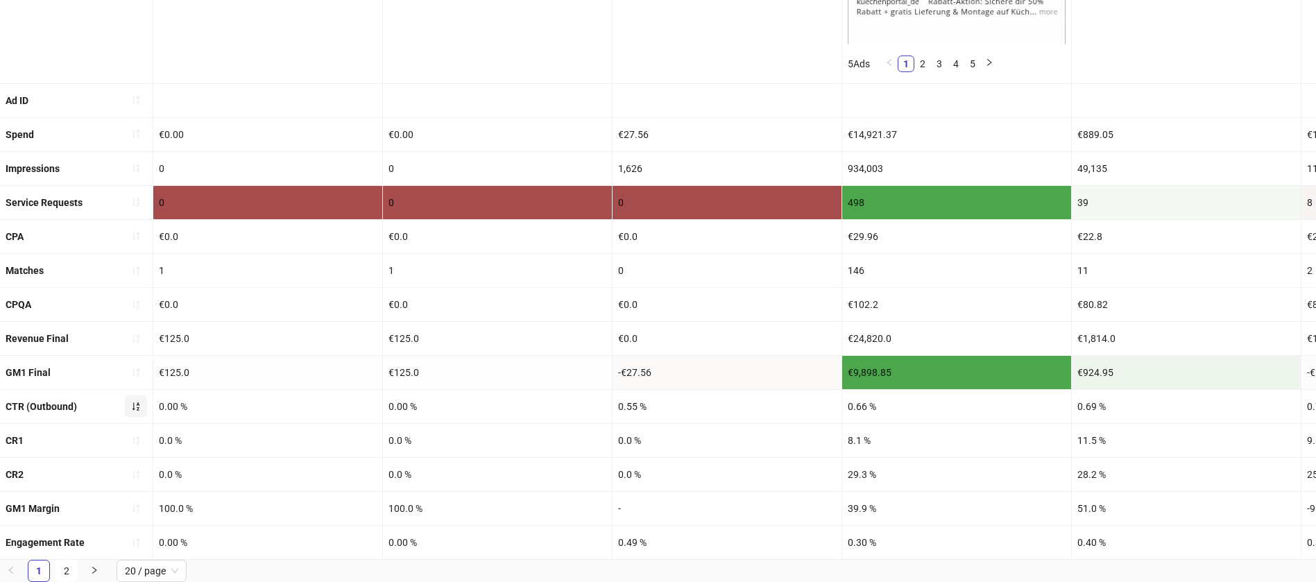
click at [133, 402] on icon "sort-ascending" at bounding box center [136, 407] width 10 height 10
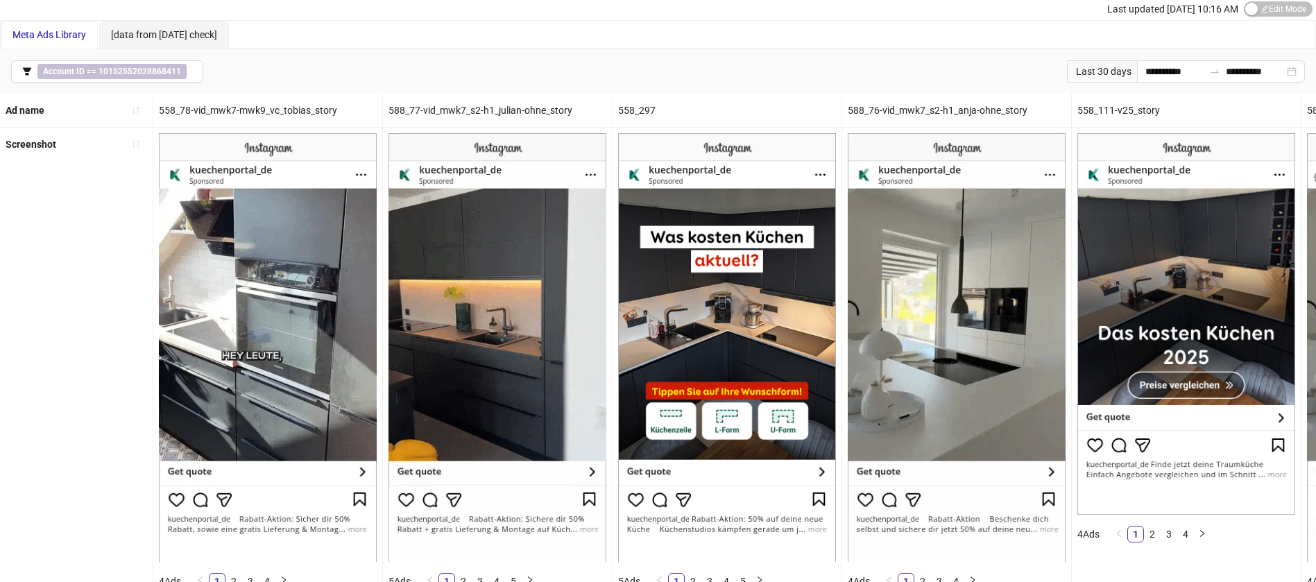
scroll to position [35, 0]
